Goal: Transaction & Acquisition: Book appointment/travel/reservation

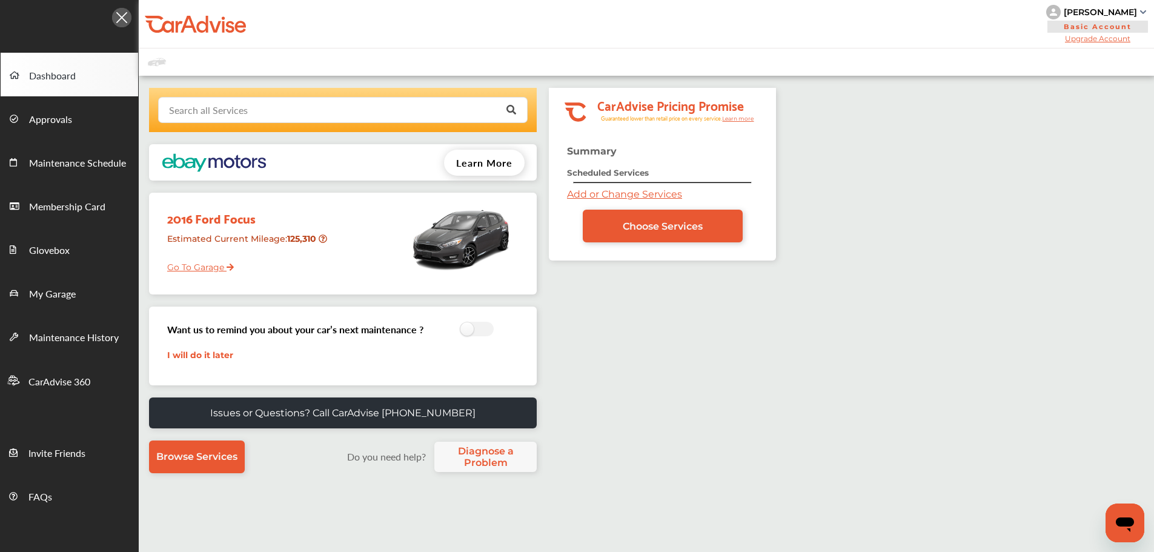
drag, startPoint x: 253, startPoint y: 115, endPoint x: 247, endPoint y: 136, distance: 21.3
click at [247, 136] on div "Search all Services Looking for something we don’t seem to have? Contact us. .s…" at bounding box center [344, 287] width 410 height 398
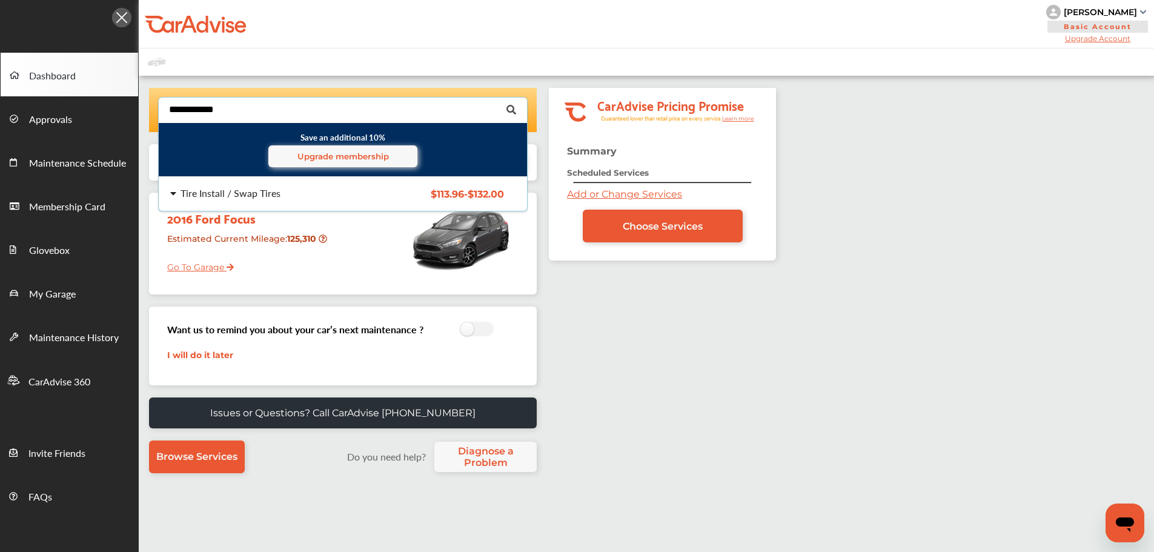
type input "**********"
click at [332, 202] on div "Tire Install / Swap Tires $113.96 - $132.00 Tire Install / Swap Tires $113.96 -…" at bounding box center [343, 194] width 388 height 34
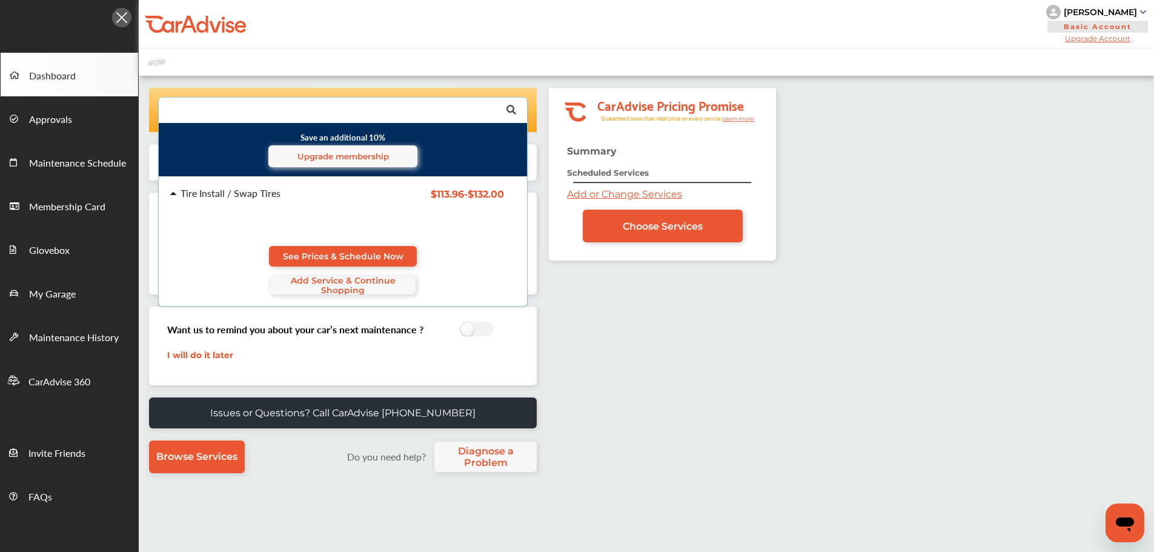
click at [379, 245] on div "Tire Install / Swap Tires $113.96 - $132.00 Tire Install / Swap Tires $113.96 -…" at bounding box center [343, 241] width 388 height 129
click at [340, 255] on span "See Prices & Schedule Now" at bounding box center [343, 256] width 121 height 10
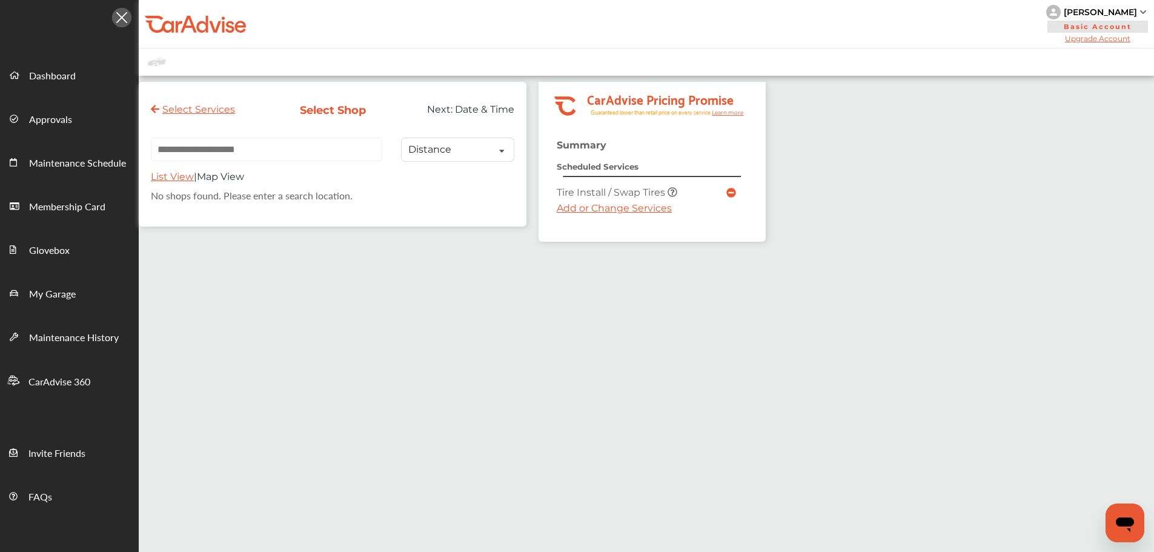
click at [214, 145] on input "text" at bounding box center [266, 150] width 231 height 24
paste input "**********"
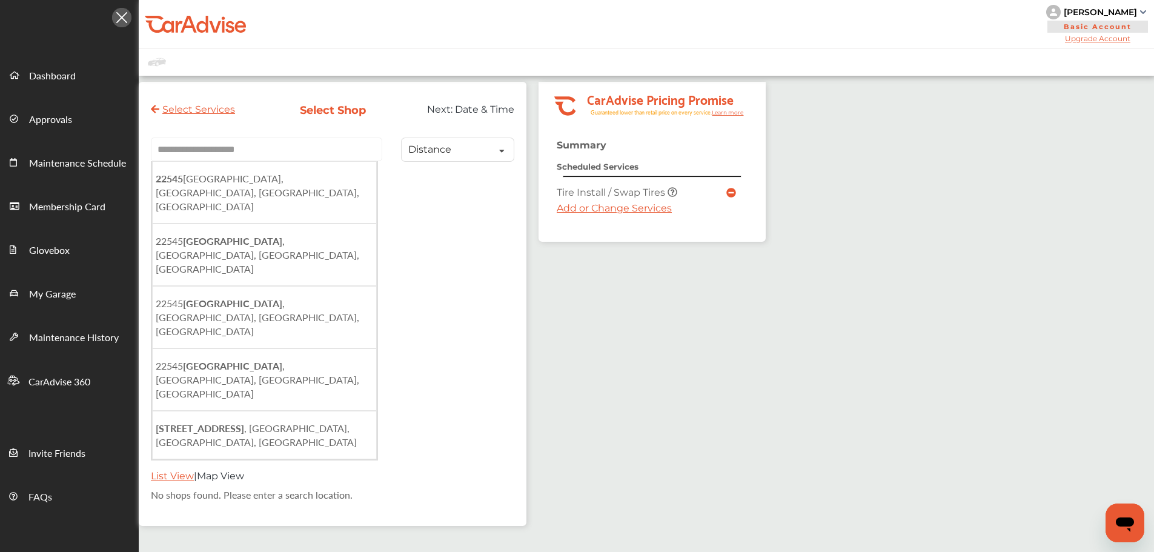
click at [356, 184] on li "[STREET_ADDRESS]" at bounding box center [264, 192] width 225 height 62
type input "**********"
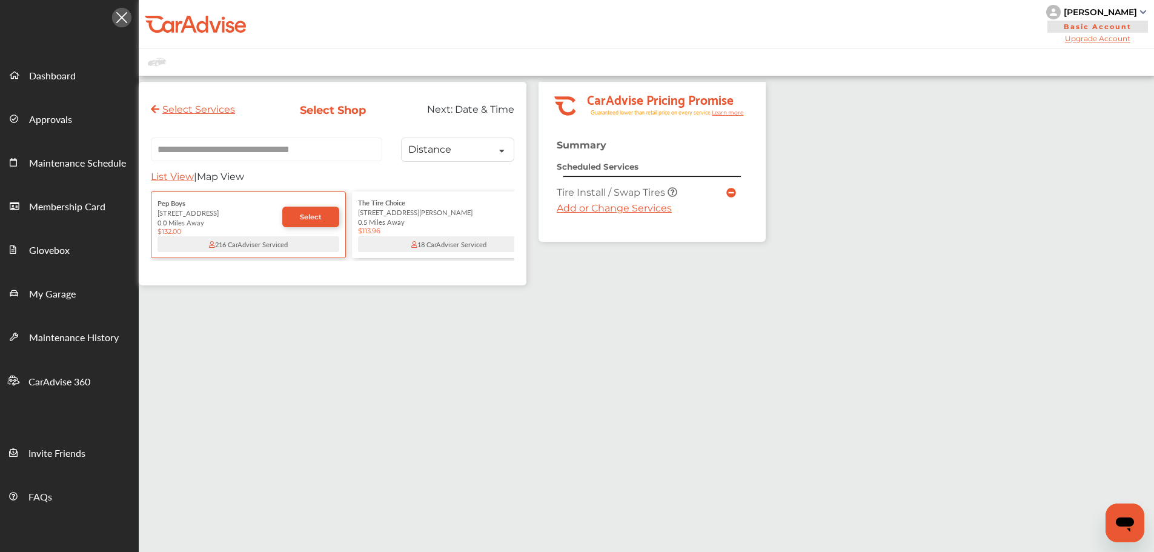
click at [301, 221] on span "Select" at bounding box center [311, 217] width 22 height 8
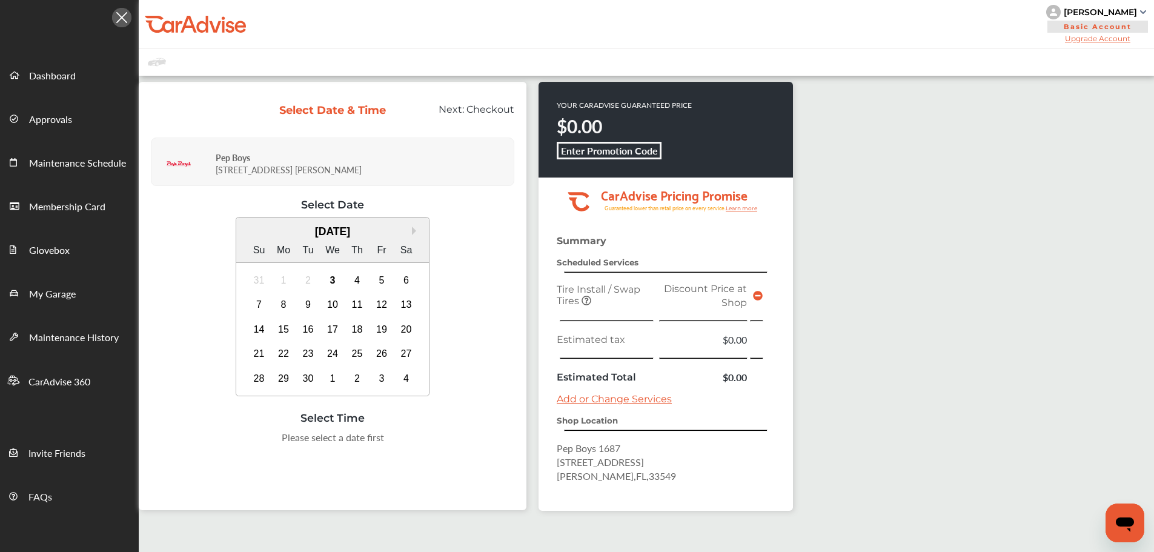
drag, startPoint x: 356, startPoint y: 275, endPoint x: 351, endPoint y: 281, distance: 7.8
click at [351, 281] on div "4" at bounding box center [357, 280] width 19 height 19
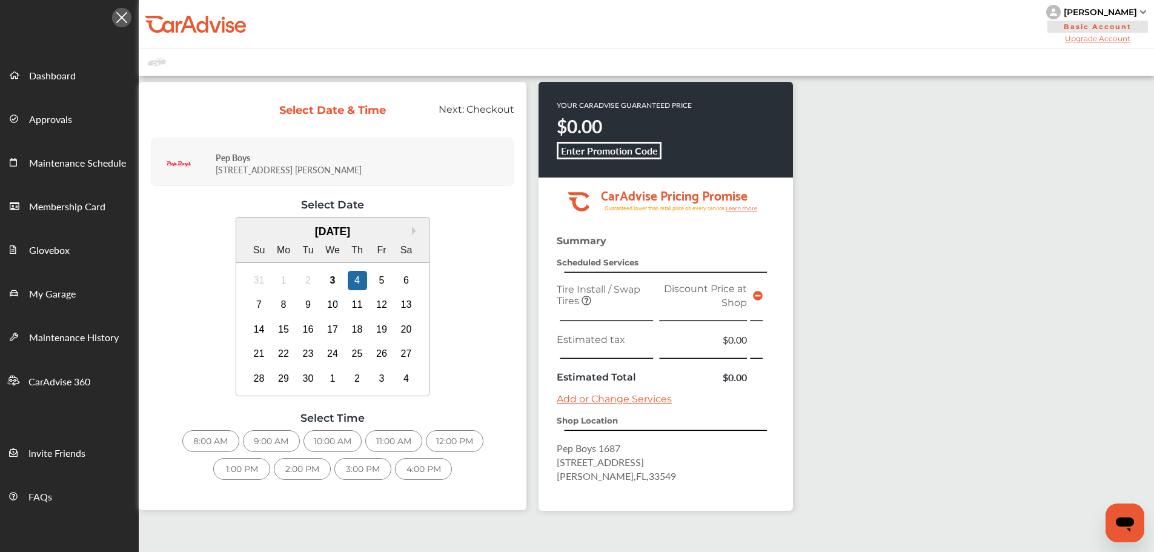
click at [213, 444] on div "8:00 AM" at bounding box center [210, 441] width 57 height 22
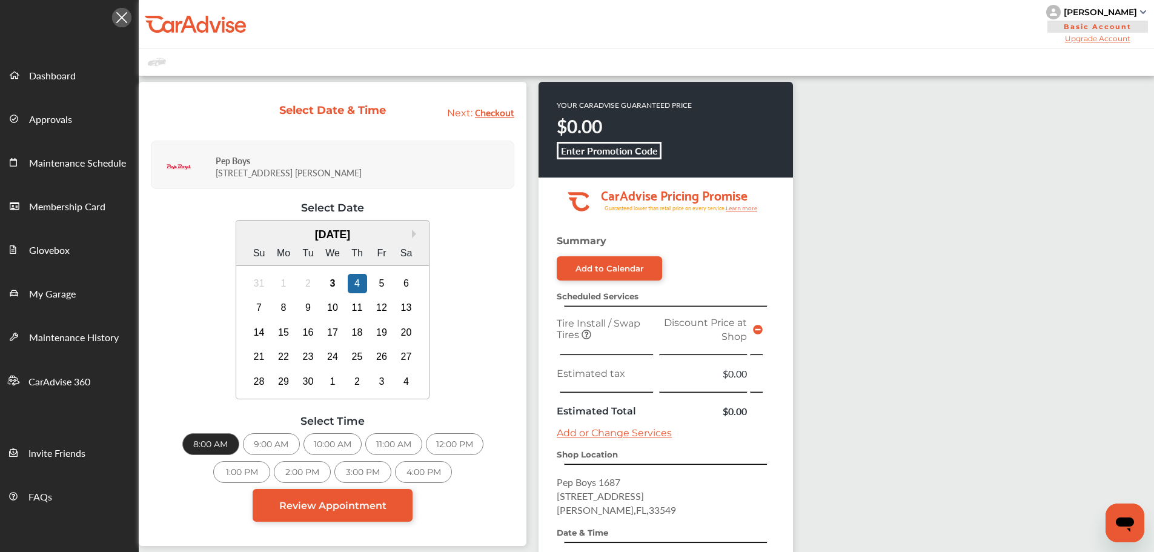
click at [370, 479] on link "Review Appointment" at bounding box center [333, 505] width 160 height 33
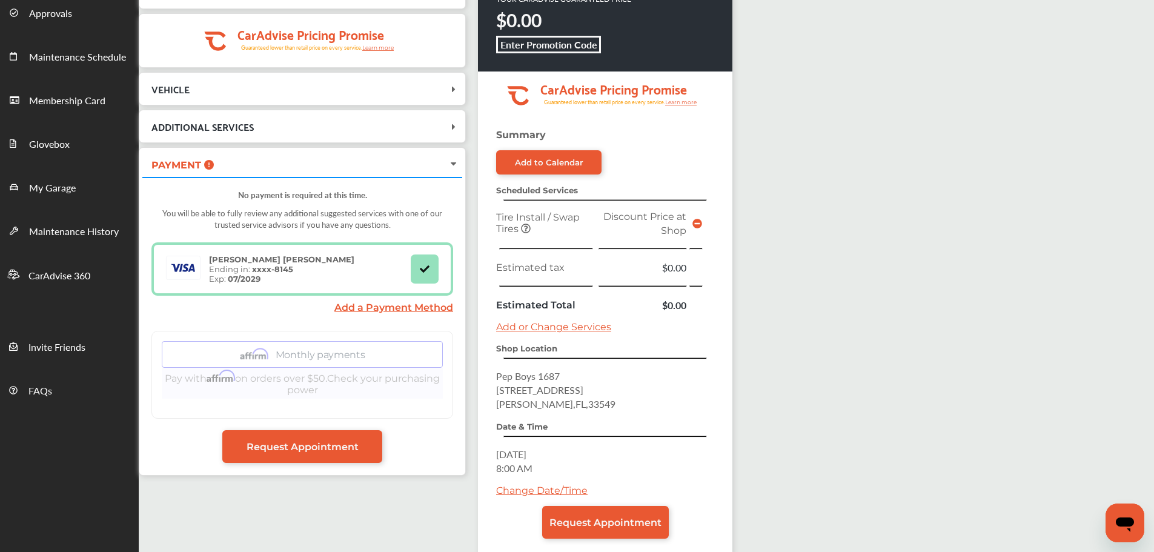
scroll to position [173, 0]
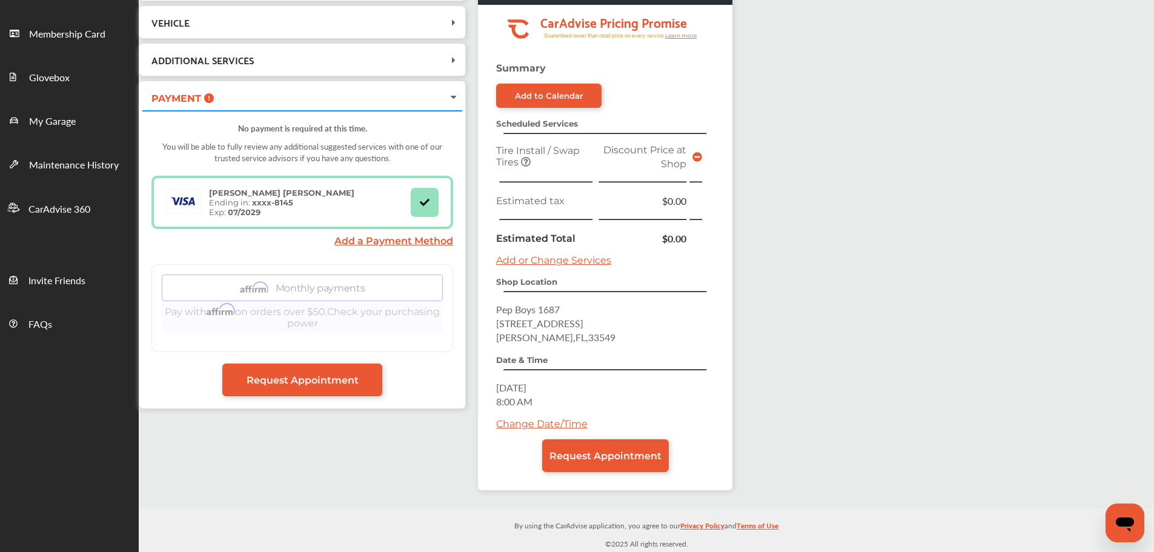
click at [584, 448] on link "Request Appointment" at bounding box center [605, 455] width 127 height 33
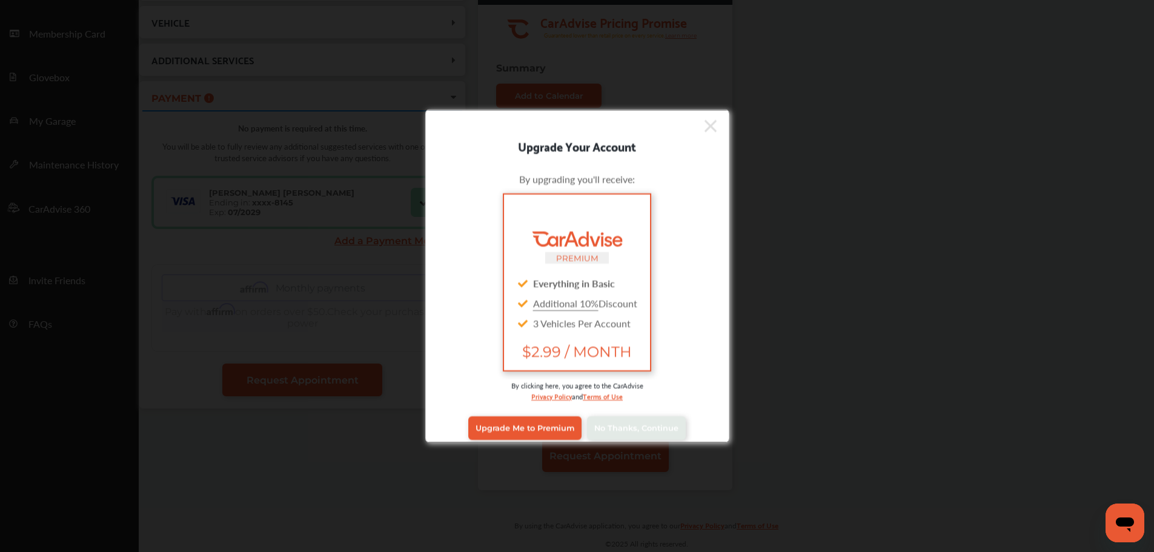
click at [619, 439] on div "Upgrade Me to Premium No Thanks, Continue" at bounding box center [577, 428] width 286 height 48
click at [620, 431] on span "No Thanks, Continue" at bounding box center [636, 428] width 84 height 9
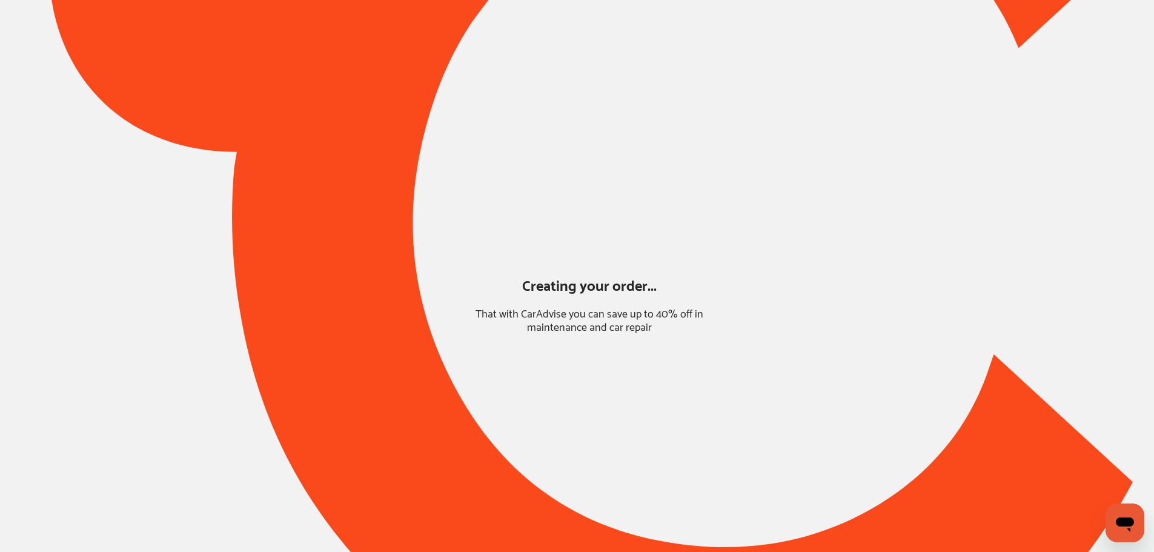
scroll to position [0, 0]
